Goal: Task Accomplishment & Management: Complete application form

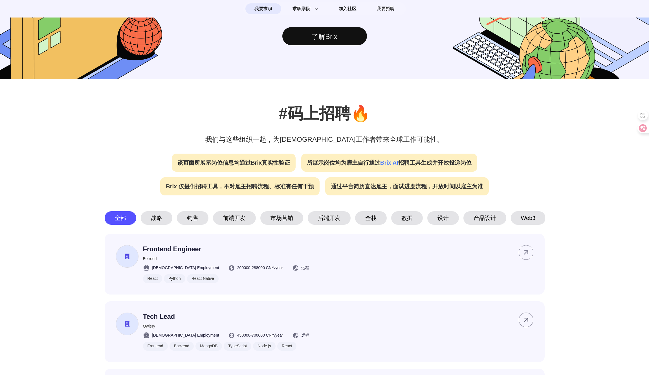
scroll to position [86, 0]
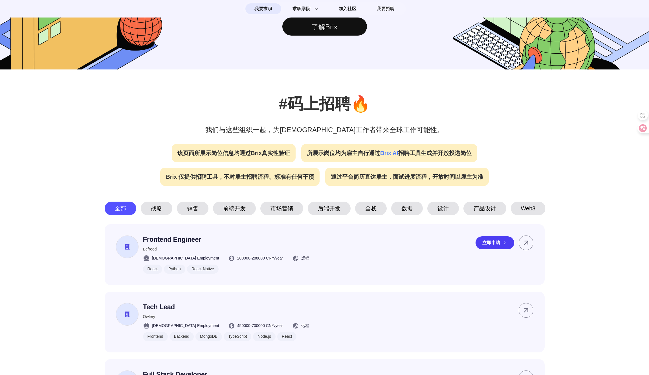
click at [239, 261] on span "200000 - 288000 CNY /year" at bounding box center [260, 258] width 46 height 6
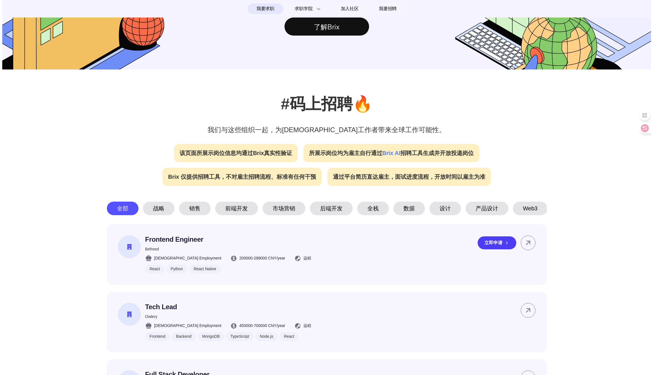
scroll to position [0, 0]
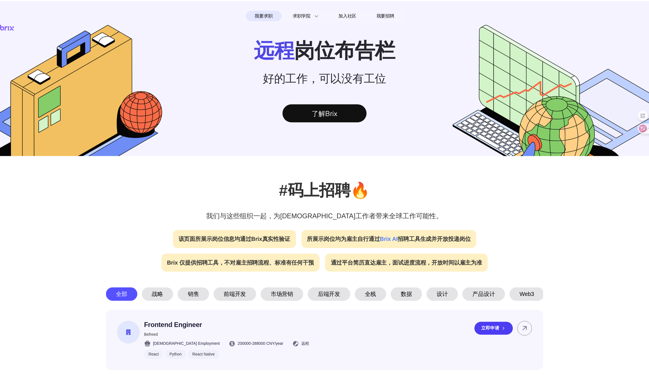
scroll to position [86, 0]
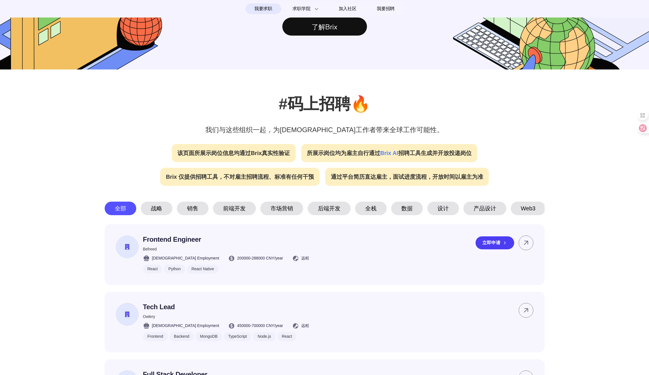
click at [481, 248] on div "立即申请" at bounding box center [495, 242] width 39 height 13
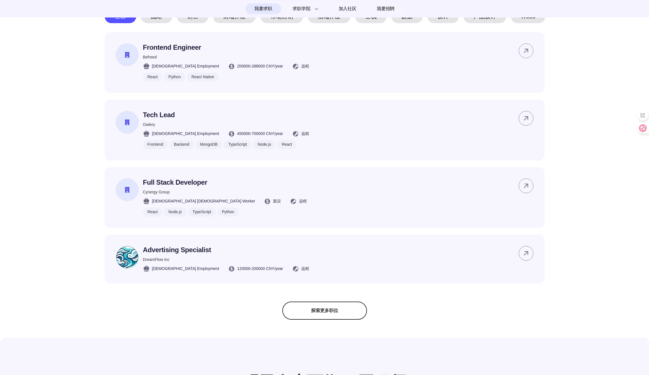
scroll to position [279, 0]
click at [190, 186] on p "Full Stack Developer" at bounding box center [225, 182] width 164 height 8
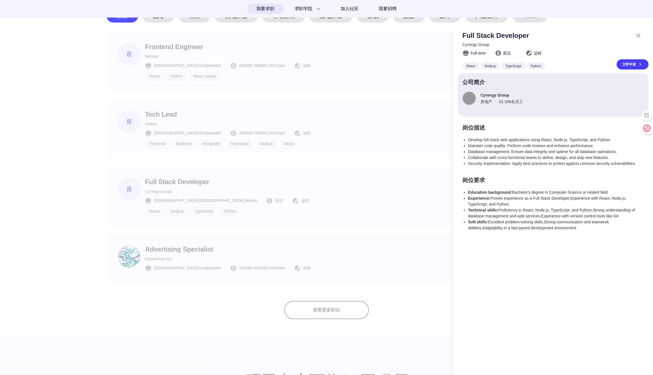
click at [334, 208] on div at bounding box center [326, 200] width 653 height 350
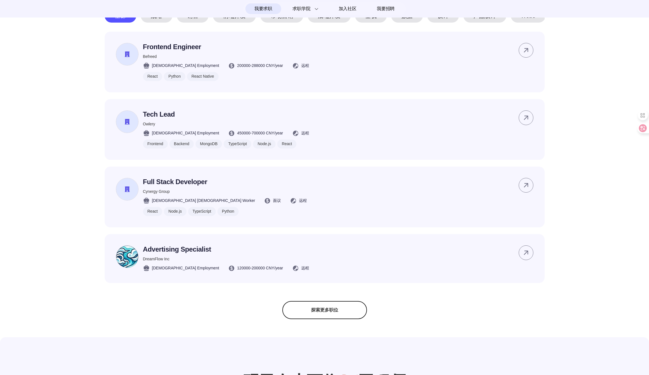
click at [309, 310] on div "探索更多职位" at bounding box center [324, 310] width 85 height 18
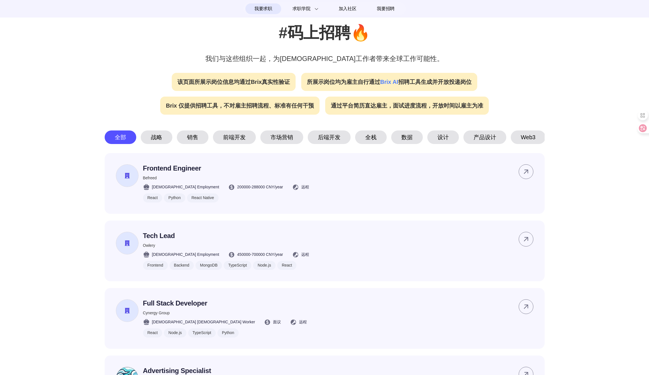
scroll to position [118, 0]
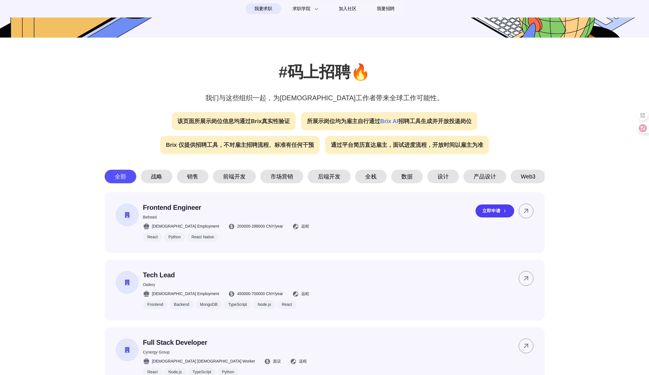
click at [485, 214] on div "立即申请" at bounding box center [495, 210] width 39 height 13
